Goal: Information Seeking & Learning: Learn about a topic

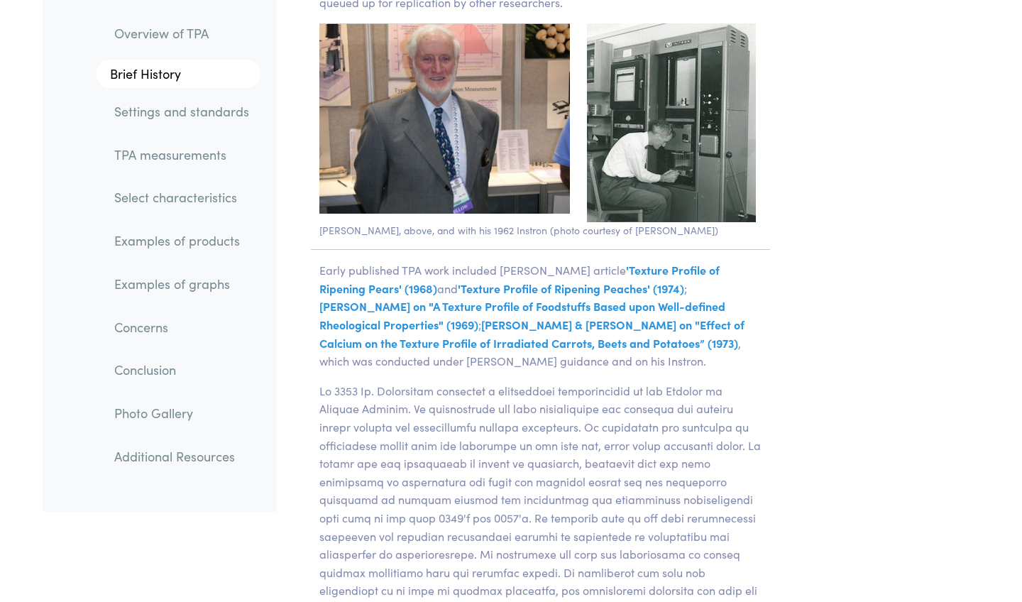
scroll to position [2989, 0]
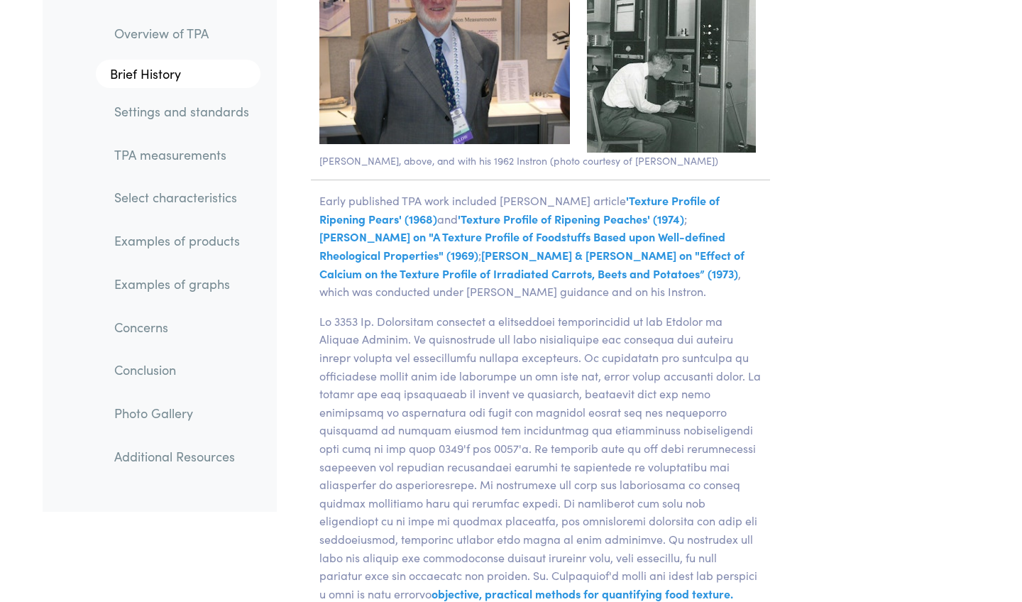
click at [198, 149] on link "TPA measurements" at bounding box center [181, 154] width 157 height 33
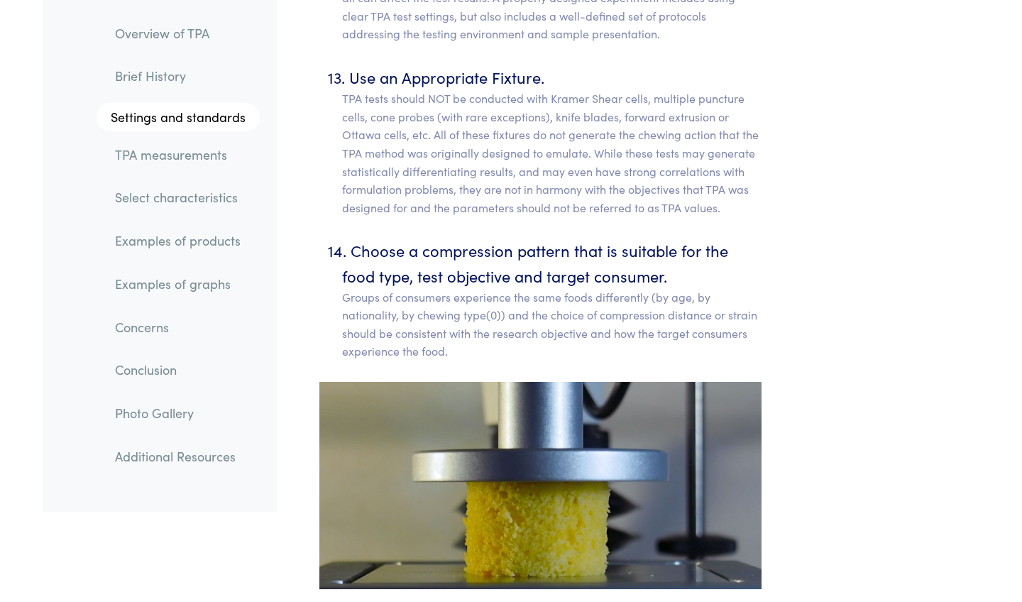
scroll to position [8752, 0]
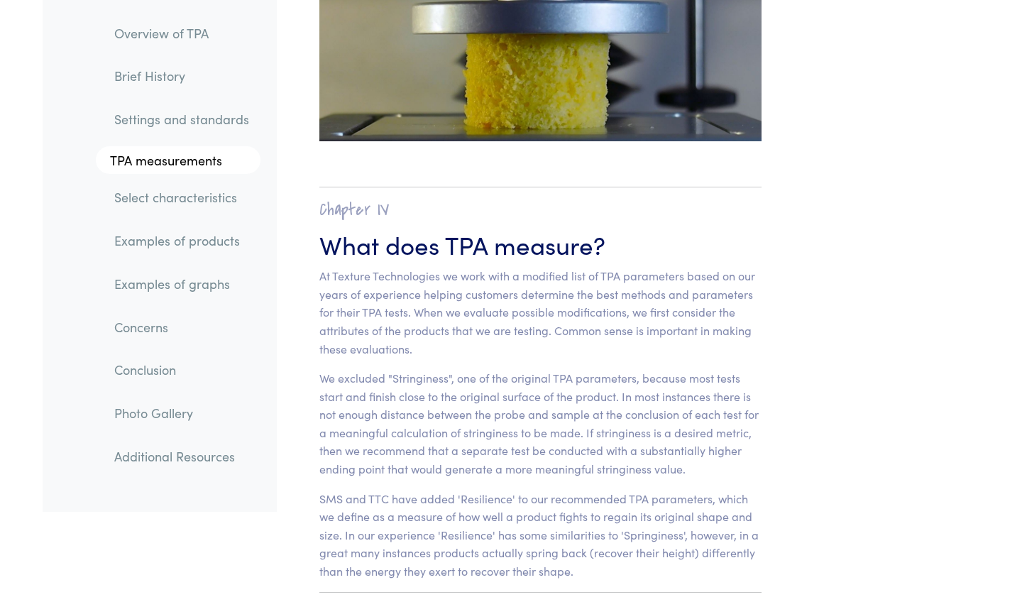
click at [203, 126] on link "Settings and standards" at bounding box center [181, 119] width 157 height 33
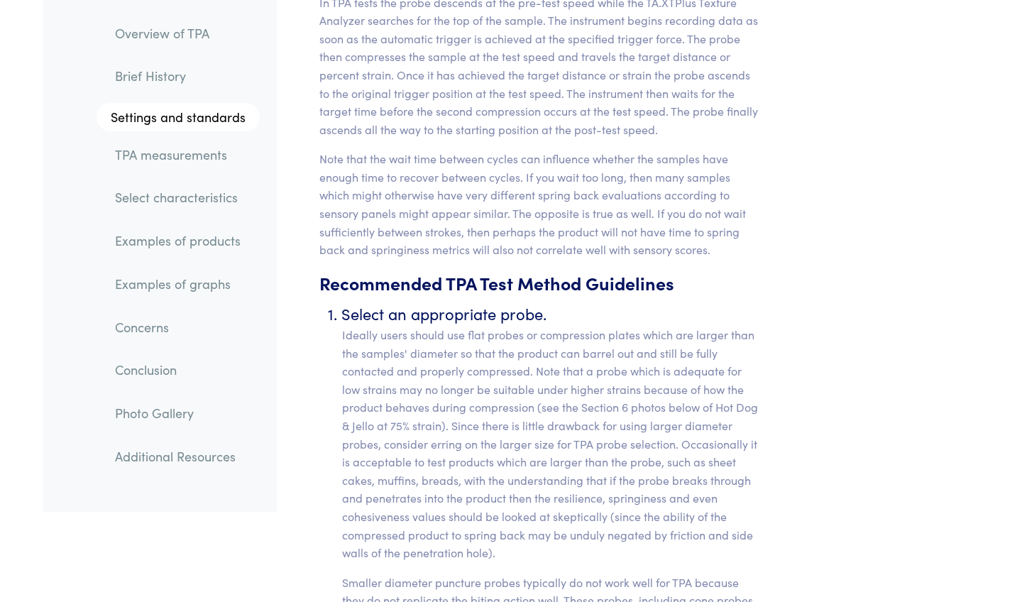
scroll to position [6367, 0]
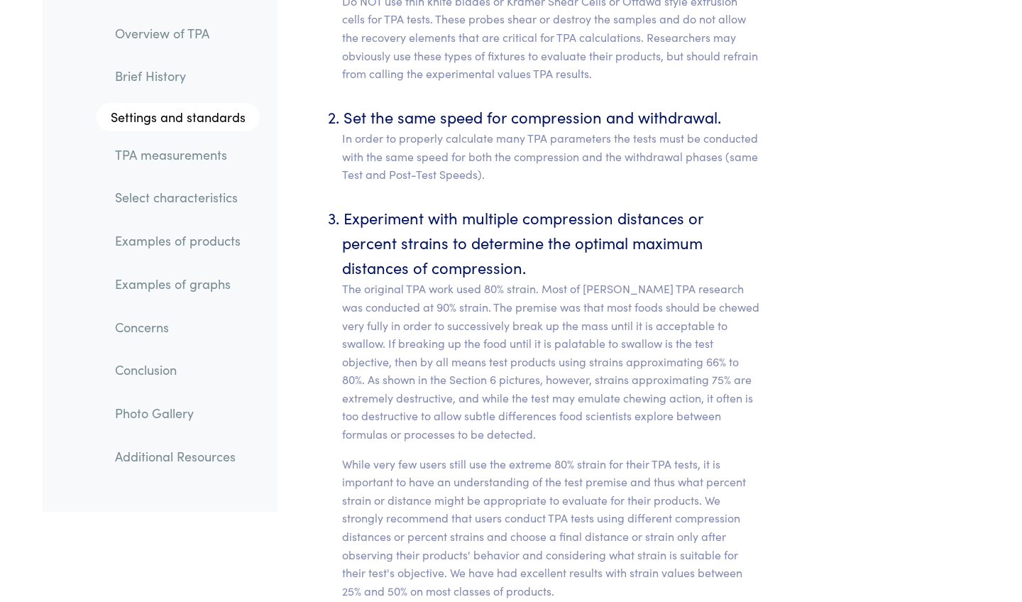
click at [211, 149] on link "TPA measurements" at bounding box center [182, 154] width 156 height 33
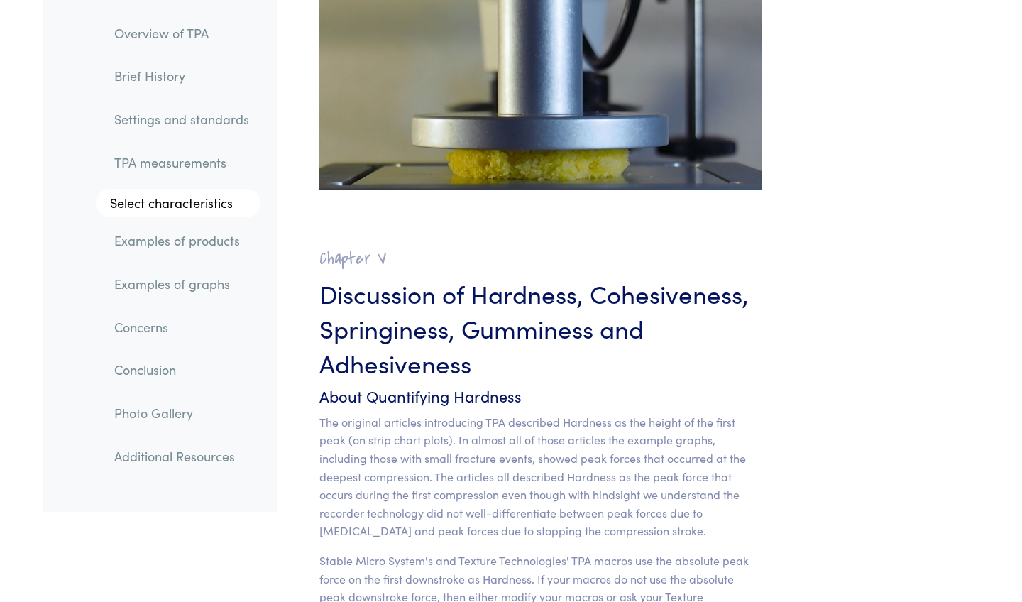
scroll to position [11024, 0]
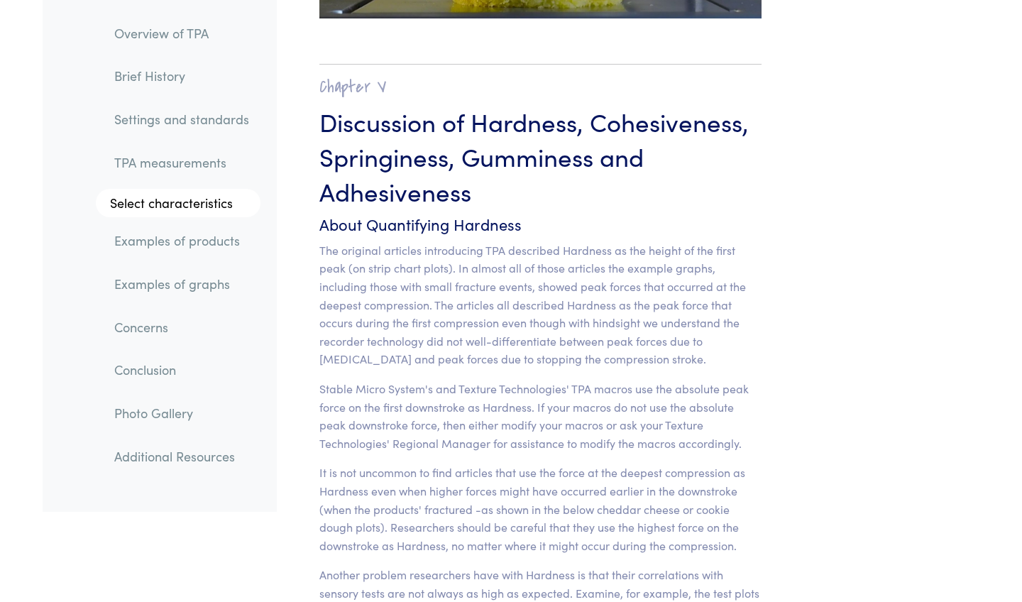
click at [173, 248] on link "Examples of products" at bounding box center [181, 241] width 157 height 33
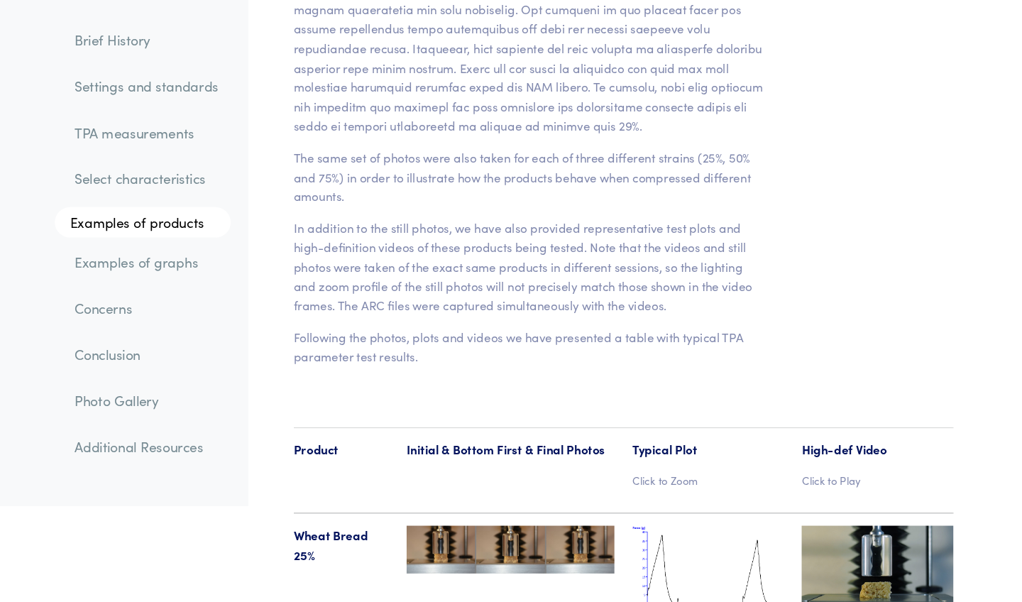
scroll to position [14279, 0]
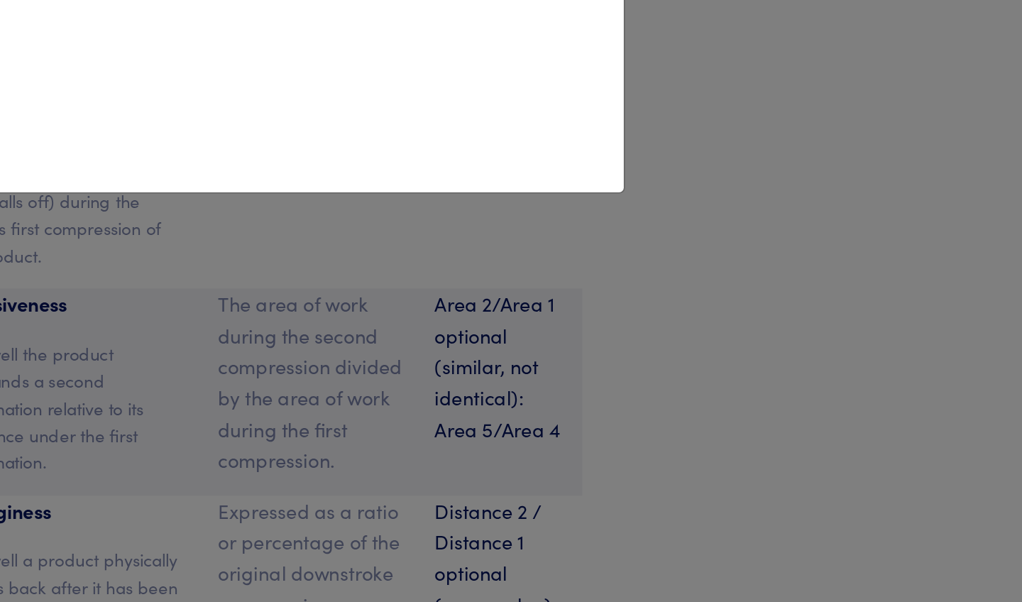
scroll to position [14465, 0]
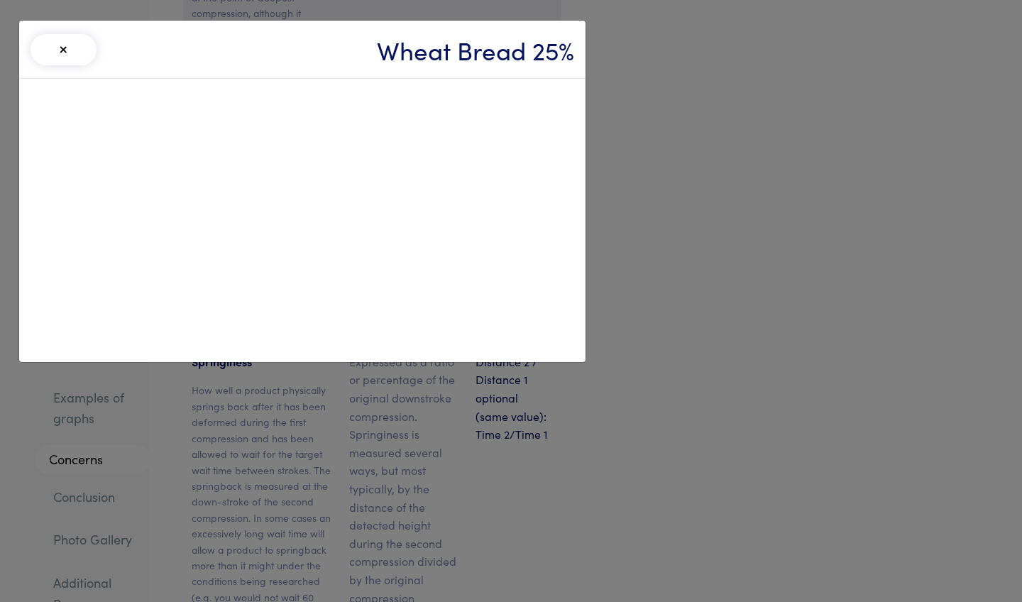
click at [59, 45] on button "×" at bounding box center [64, 49] width 67 height 31
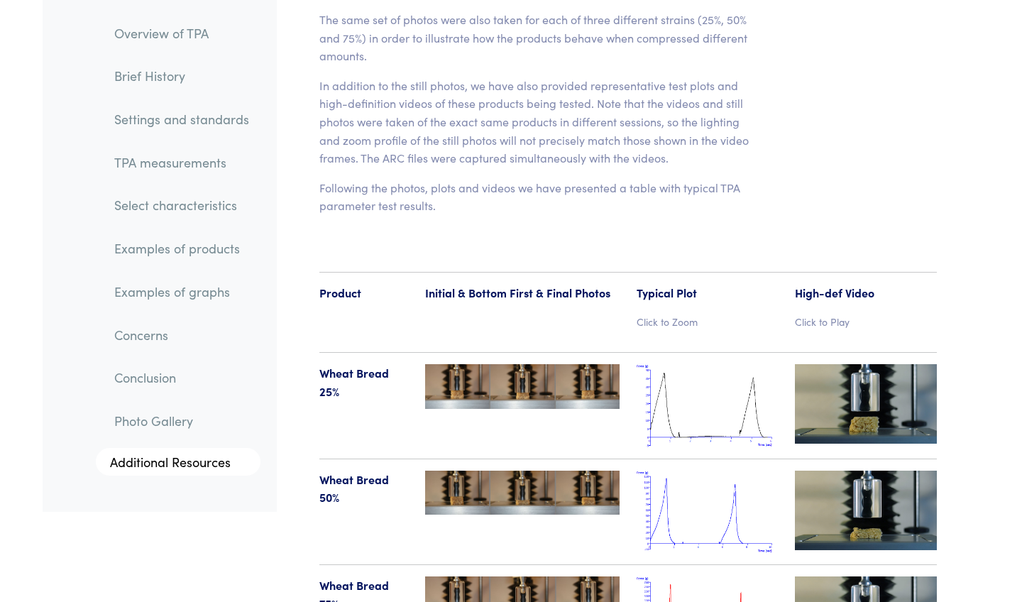
scroll to position [14496, 0]
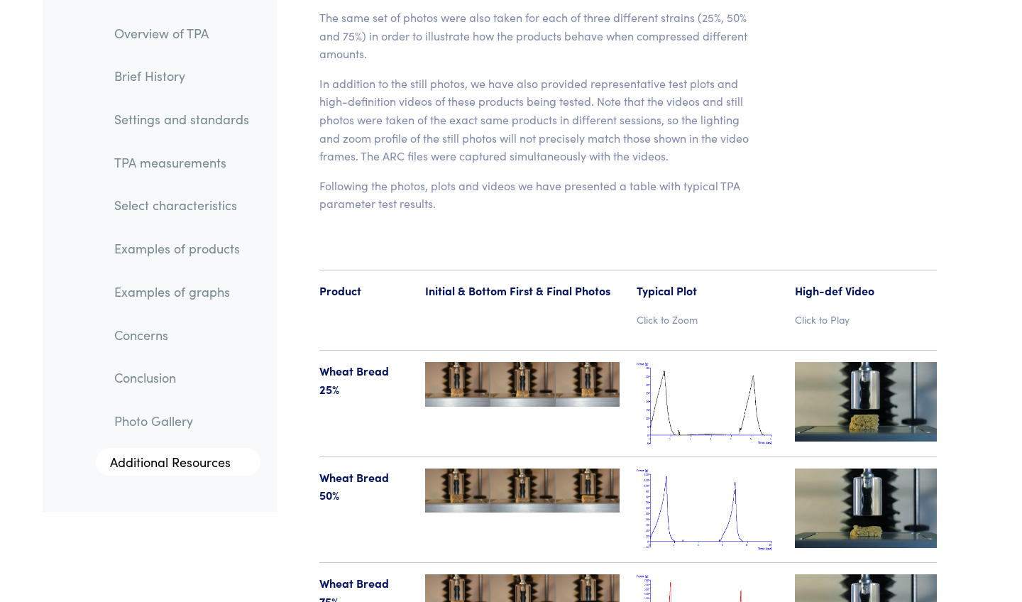
click at [882, 574] on img at bounding box center [866, 613] width 142 height 79
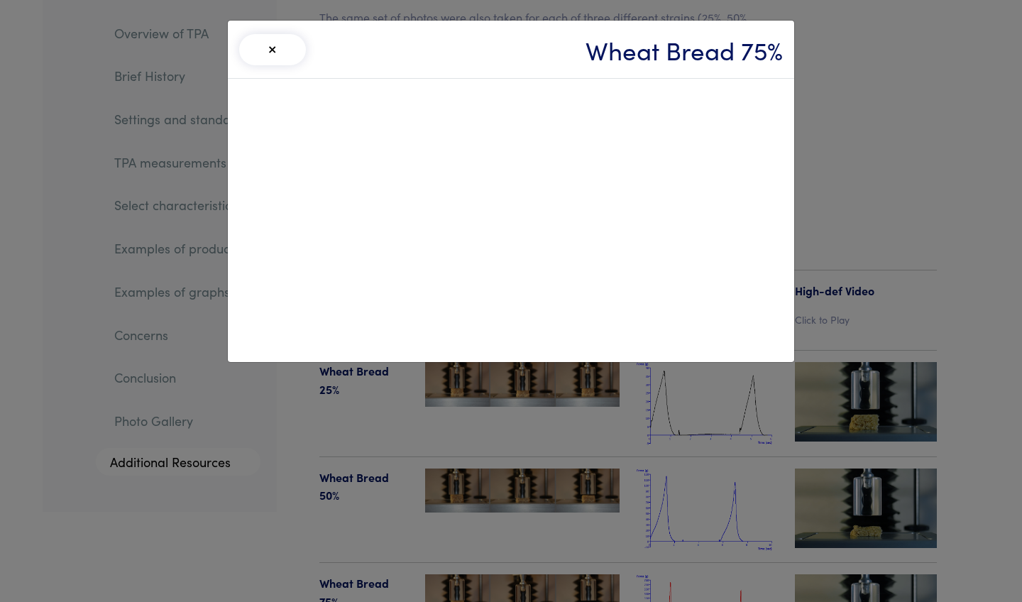
click at [275, 51] on button "×" at bounding box center [272, 49] width 67 height 31
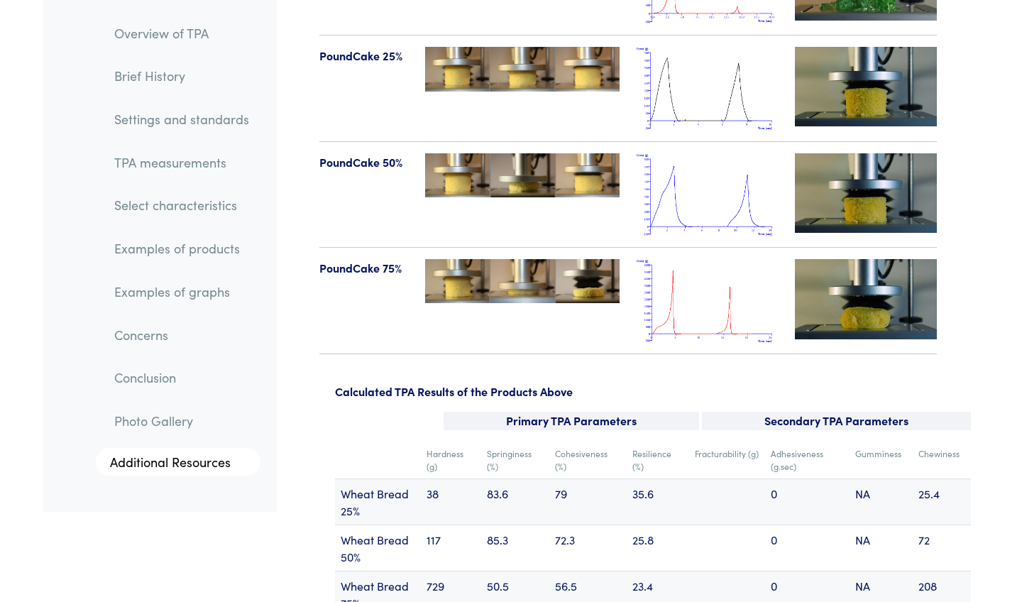
scroll to position [16722, 0]
